Goal: Task Accomplishment & Management: Manage account settings

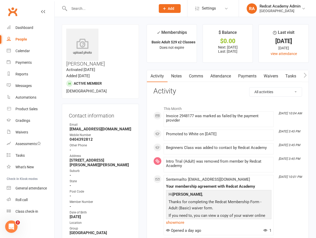
click at [244, 76] on link "Payments" at bounding box center [248, 76] width 26 height 12
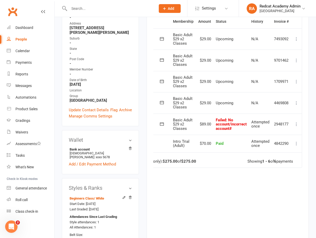
scroll to position [0, 31]
click at [295, 102] on icon at bounding box center [296, 102] width 5 height 5
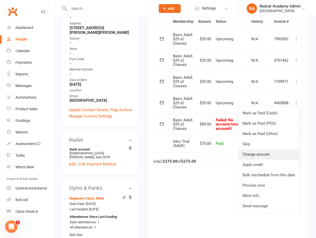
click at [251, 154] on link "Change amount" at bounding box center [269, 154] width 61 height 10
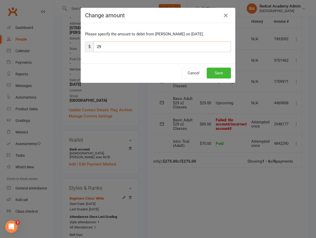
click at [111, 49] on input "29" at bounding box center [163, 46] width 138 height 11
type input "2"
type input "117"
click at [230, 72] on button "Save" at bounding box center [219, 73] width 24 height 11
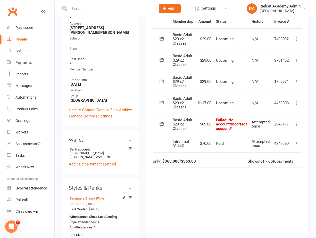
click at [298, 122] on icon at bounding box center [296, 124] width 5 height 5
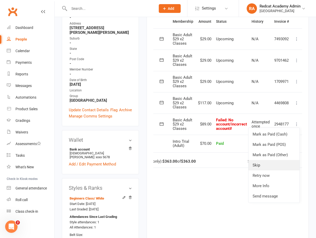
click at [268, 164] on link "Skip" at bounding box center [274, 165] width 51 height 10
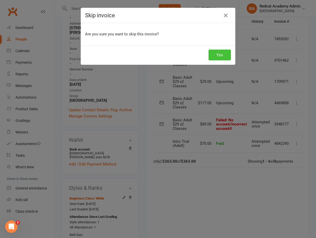
click at [218, 53] on button "Yes" at bounding box center [220, 55] width 22 height 11
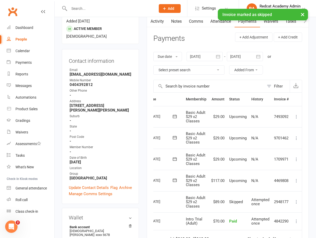
scroll to position [0, 0]
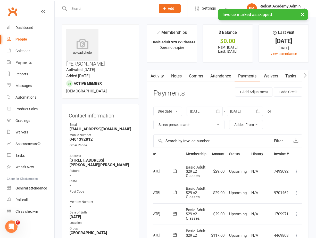
click at [174, 76] on link "Notes" at bounding box center [177, 76] width 18 height 12
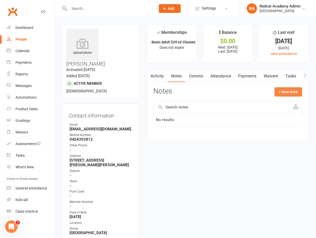
click at [291, 97] on button "+ New Note" at bounding box center [289, 91] width 28 height 9
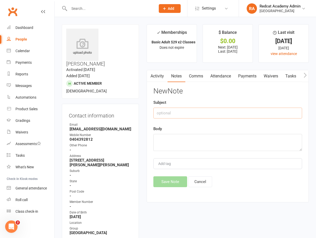
click at [188, 115] on input "text" at bounding box center [228, 113] width 149 height 11
type input "Failed Payment [DATE]"
click at [181, 142] on textarea at bounding box center [228, 142] width 149 height 17
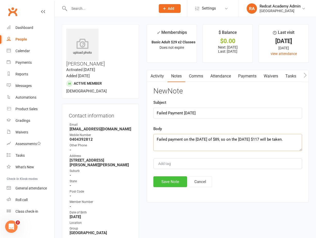
type textarea "Failed payment on the [DATE] of $89, so on the [DATE] $117 will be taken."
click at [171, 182] on button "Save Note" at bounding box center [171, 181] width 34 height 11
